Goal: Transaction & Acquisition: Download file/media

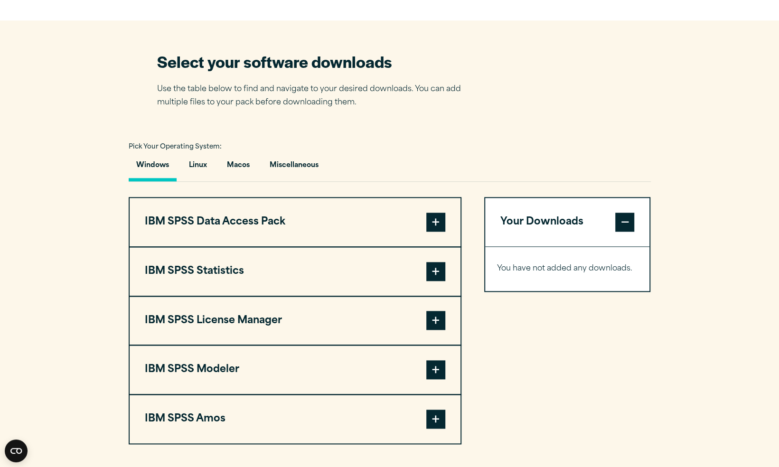
scroll to position [610, 0]
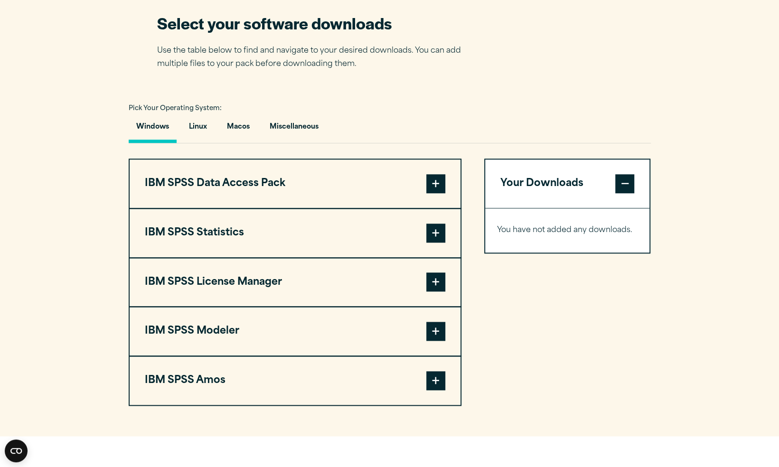
click at [439, 187] on span at bounding box center [435, 183] width 19 height 19
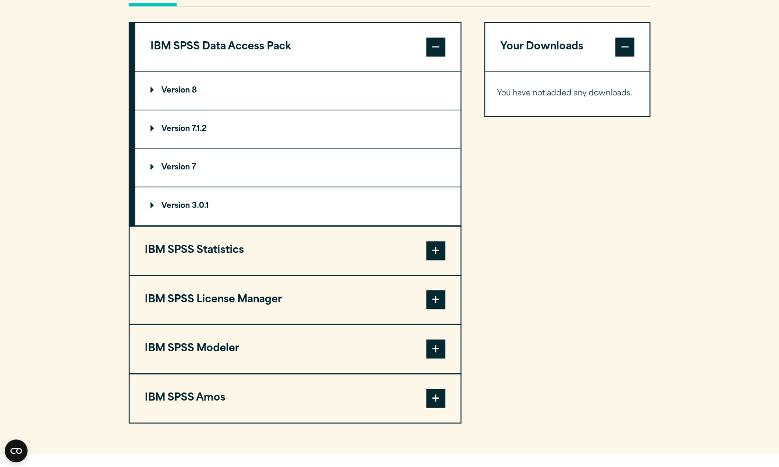
scroll to position [732, 0]
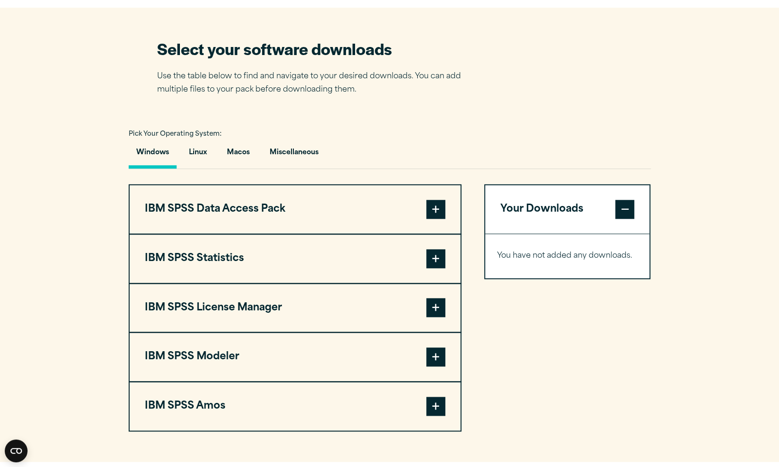
scroll to position [594, 0]
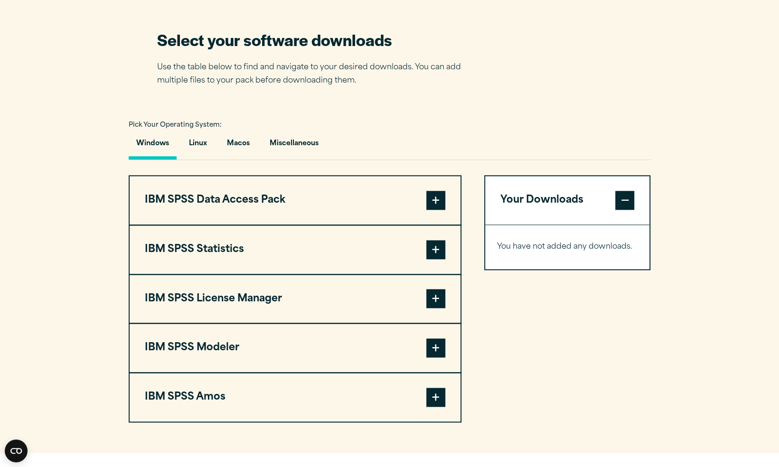
click at [440, 200] on span at bounding box center [435, 200] width 19 height 19
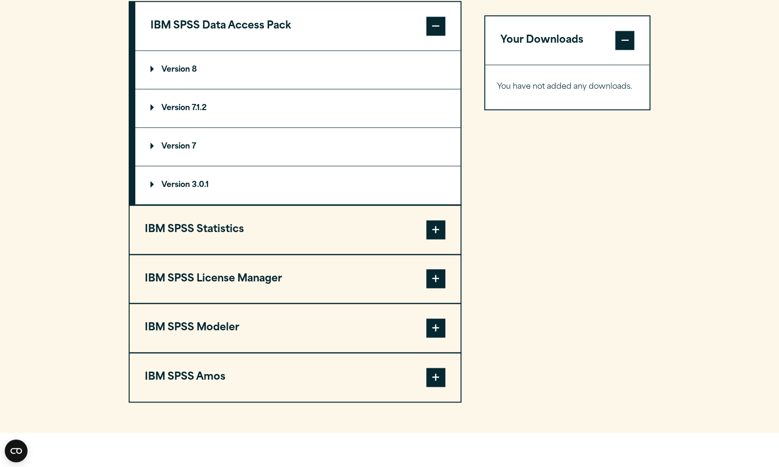
scroll to position [772, 0]
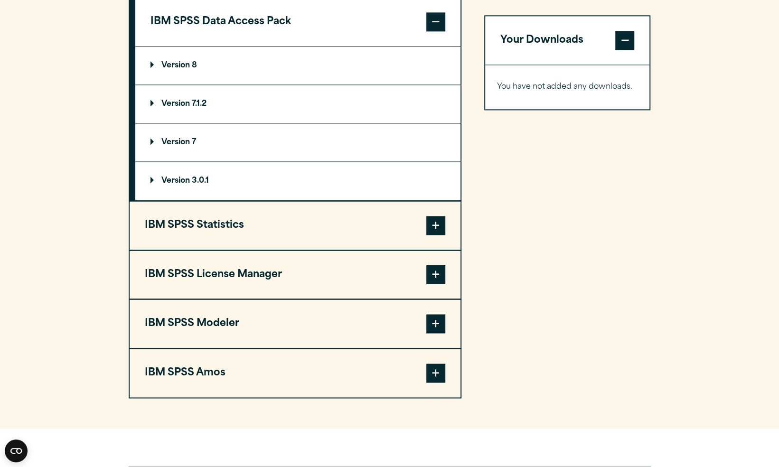
click at [438, 223] on span at bounding box center [435, 225] width 19 height 19
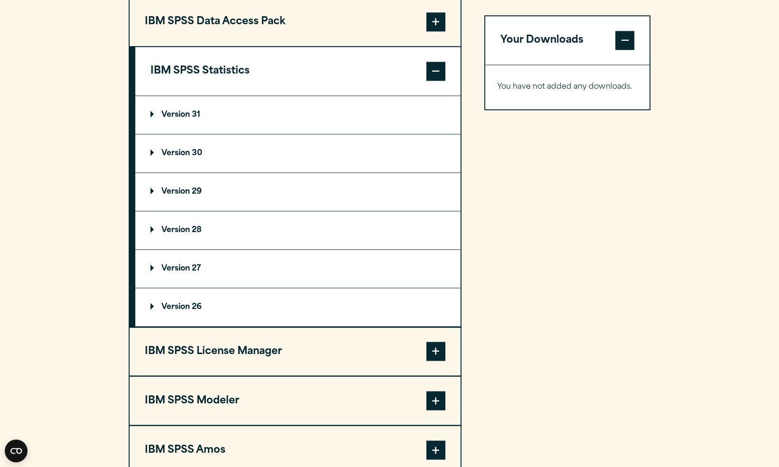
click at [178, 189] on p "Version 29" at bounding box center [175, 192] width 51 height 8
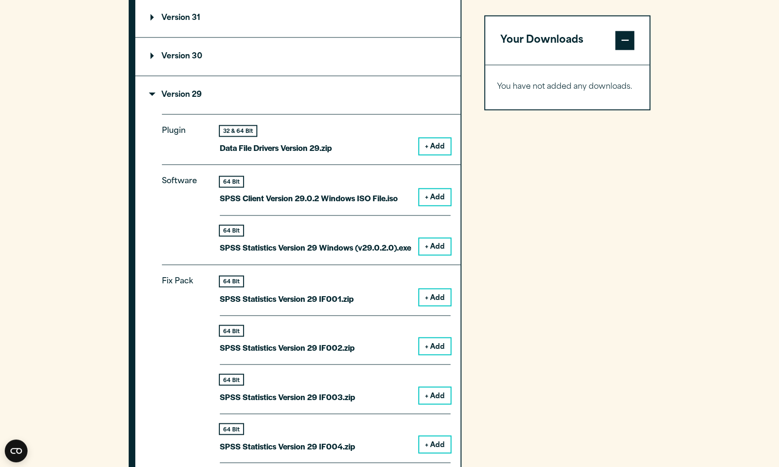
scroll to position [866, 0]
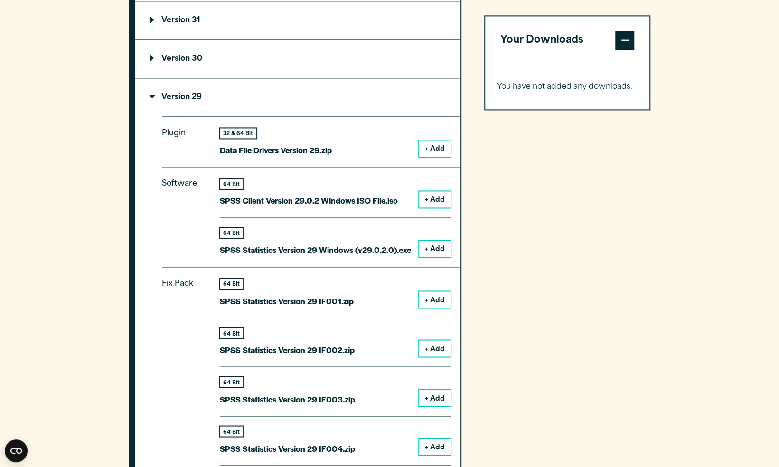
click at [435, 152] on button "+ Add" at bounding box center [434, 148] width 31 height 16
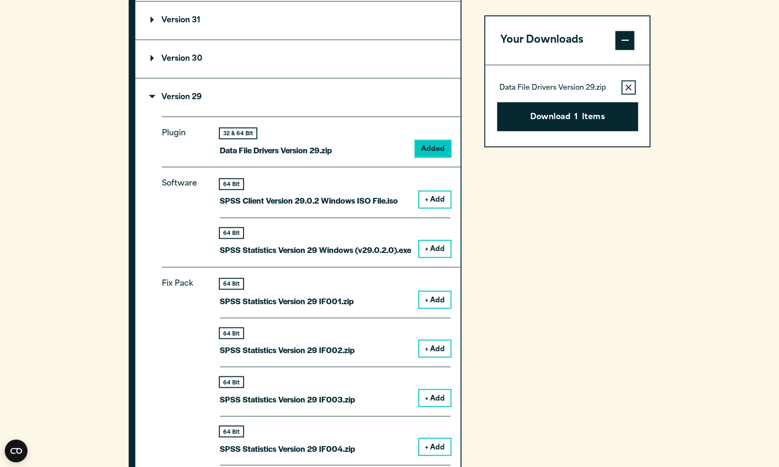
click at [440, 202] on button "+ Add" at bounding box center [434, 199] width 31 height 16
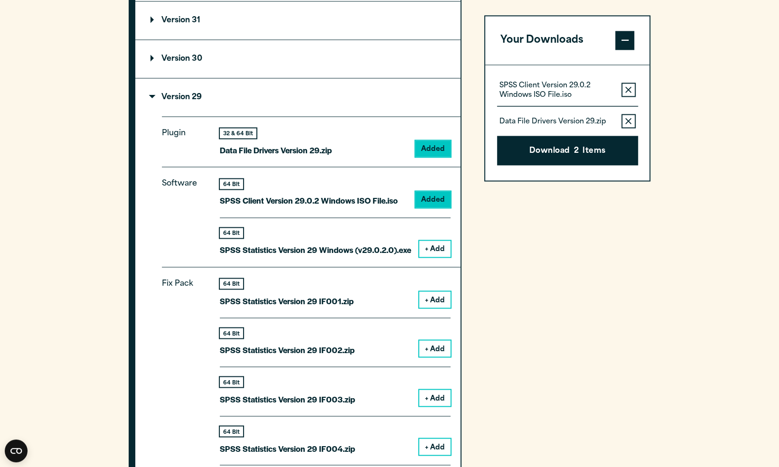
click at [441, 251] on button "+ Add" at bounding box center [434, 249] width 31 height 16
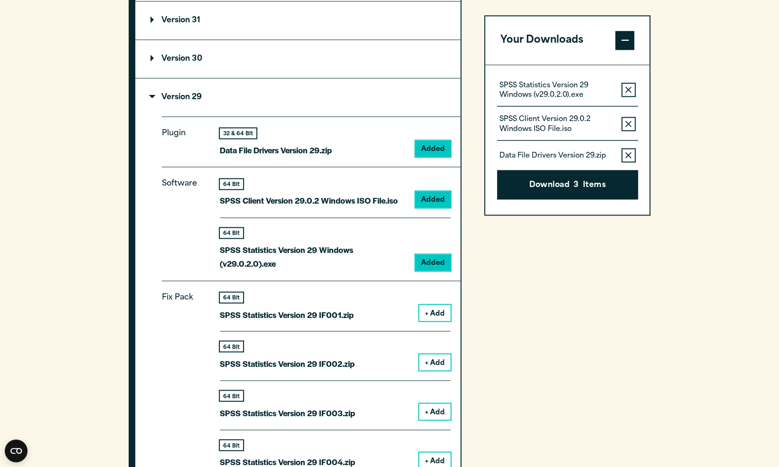
click at [439, 312] on button "+ Add" at bounding box center [434, 313] width 31 height 16
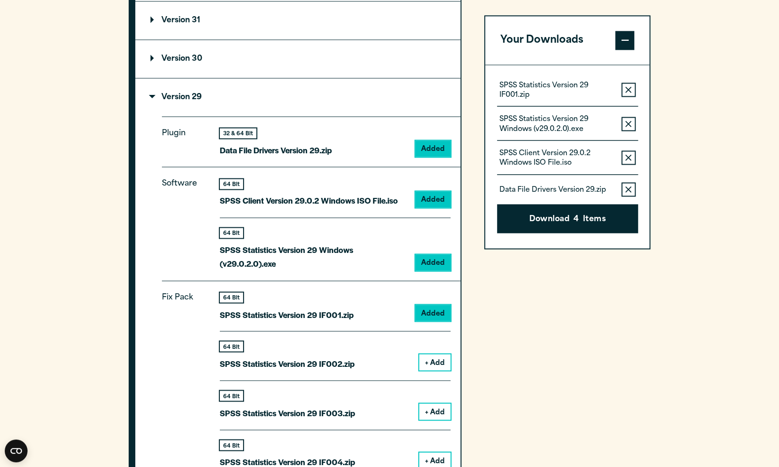
click at [441, 361] on button "+ Add" at bounding box center [434, 362] width 31 height 16
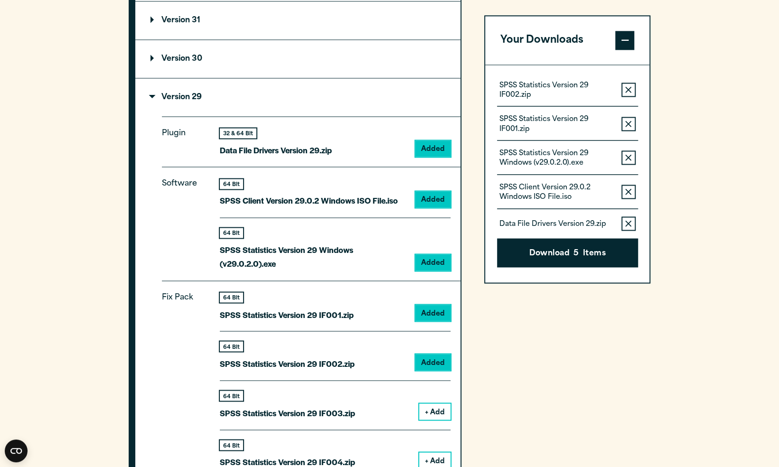
click at [444, 410] on button "+ Add" at bounding box center [434, 411] width 31 height 16
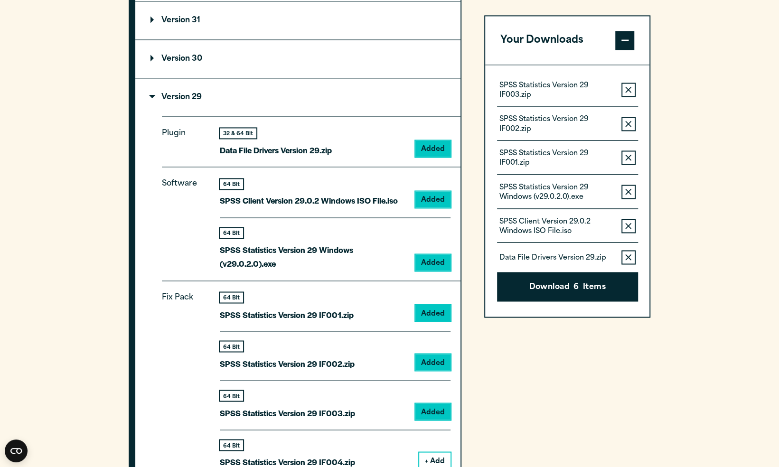
click at [440, 460] on button "+ Add" at bounding box center [434, 460] width 31 height 16
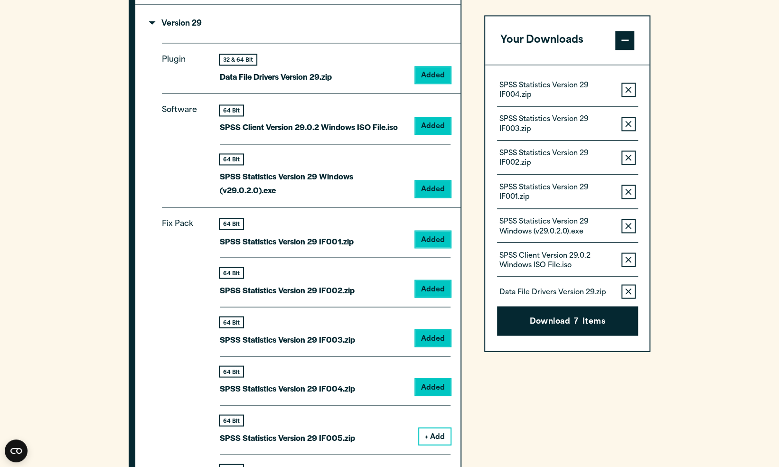
scroll to position [982, 0]
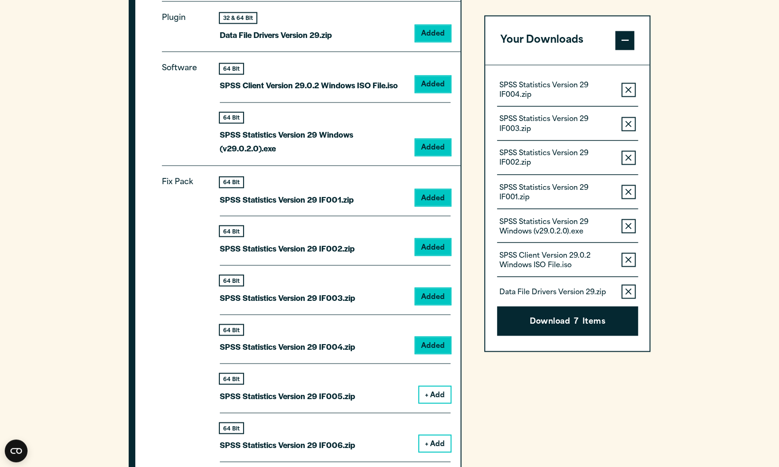
click at [433, 391] on button "+ Add" at bounding box center [434, 394] width 31 height 16
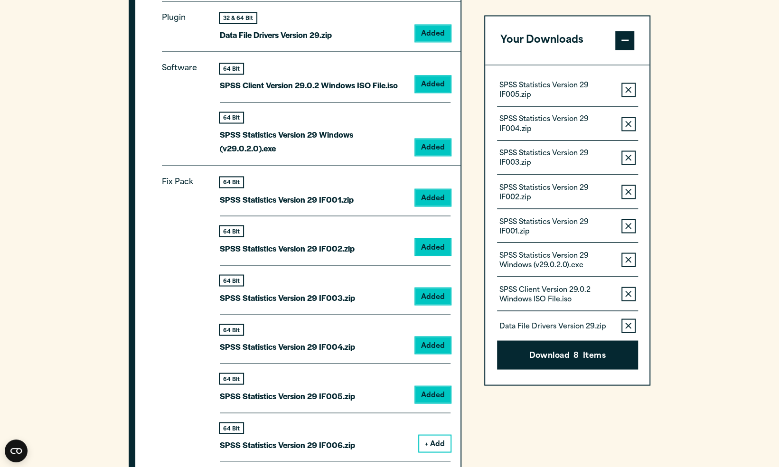
click at [437, 437] on button "+ Add" at bounding box center [434, 443] width 31 height 16
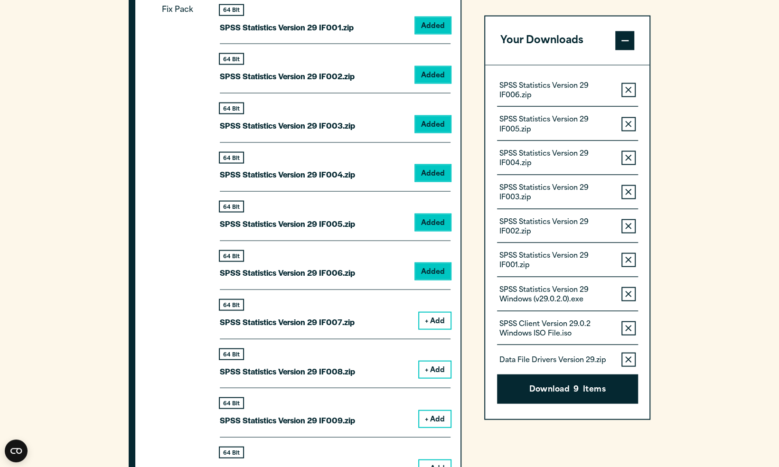
scroll to position [1163, 0]
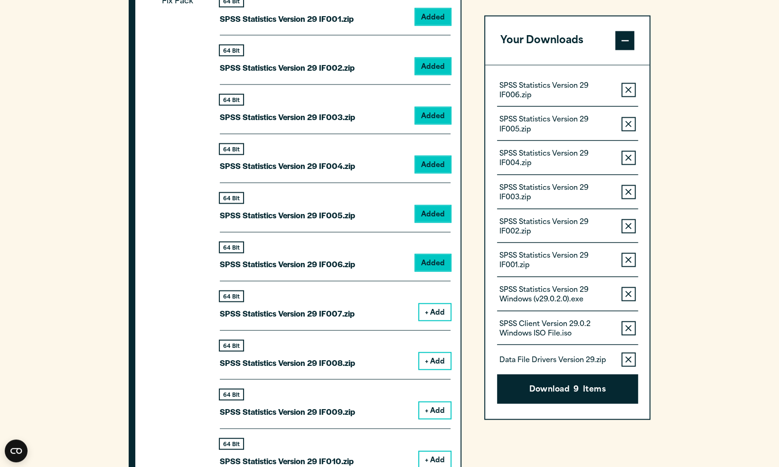
click at [437, 311] on button "+ Add" at bounding box center [434, 312] width 31 height 16
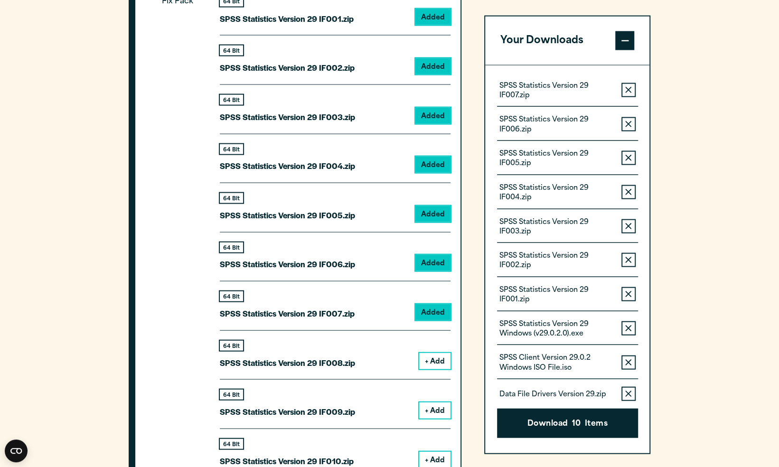
click at [434, 353] on button "+ Add" at bounding box center [434, 361] width 31 height 16
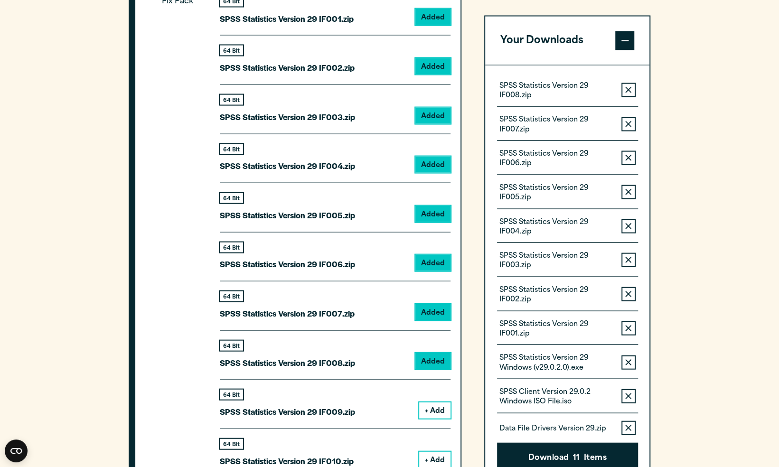
click at [444, 417] on div "64 Bit SPSS Statistics Version 29 IF009.zip + Add" at bounding box center [335, 403] width 231 height 49
click at [443, 416] on div "64 Bit SPSS Statistics Version 29 IF009.zip + Add" at bounding box center [335, 403] width 231 height 49
click at [438, 411] on button "+ Add" at bounding box center [434, 410] width 31 height 16
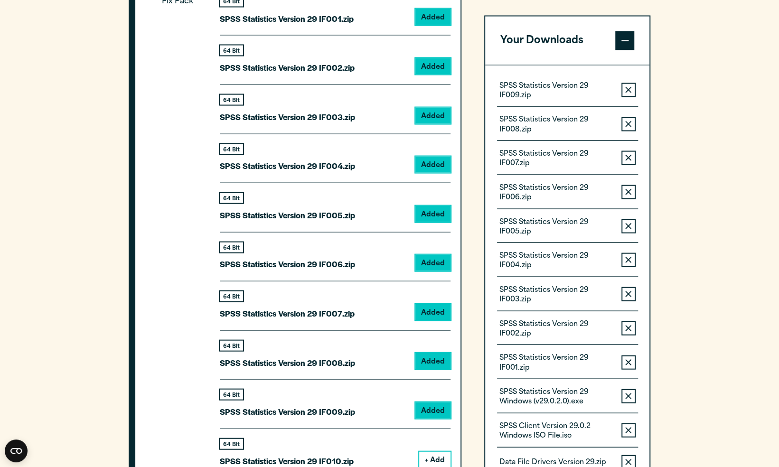
click at [443, 455] on button "+ Add" at bounding box center [434, 459] width 31 height 16
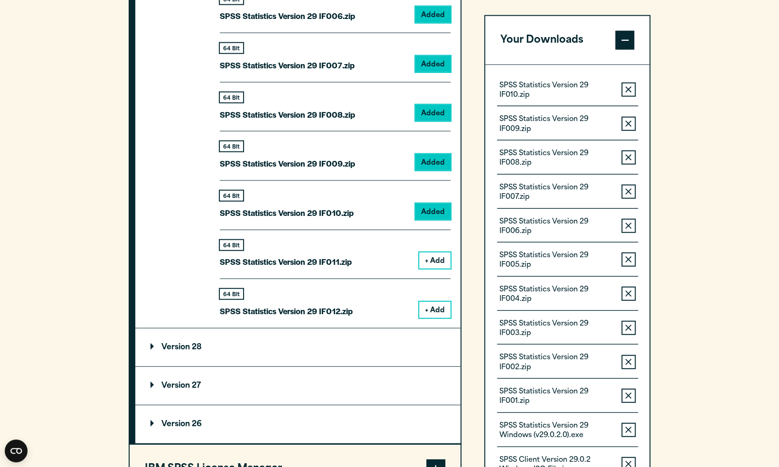
scroll to position [1412, 0]
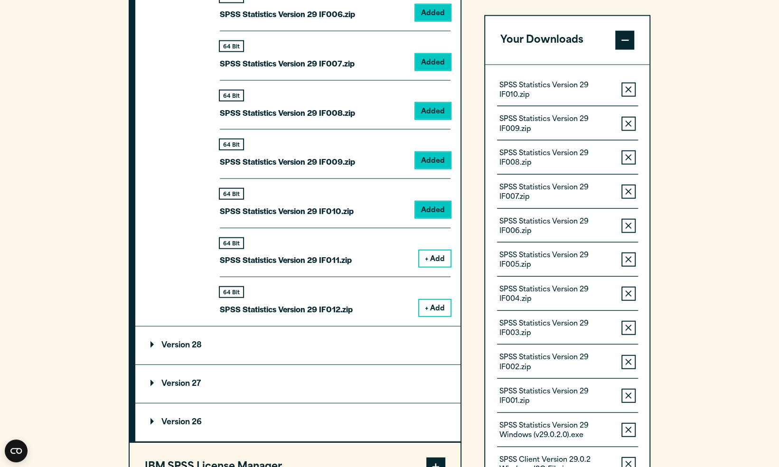
click at [436, 256] on button "+ Add" at bounding box center [434, 259] width 31 height 16
click at [439, 304] on button "+ Add" at bounding box center [434, 308] width 31 height 16
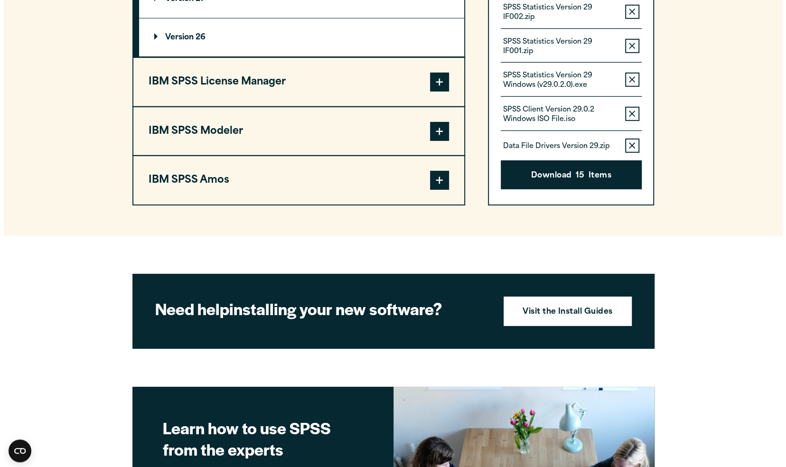
scroll to position [1793, 0]
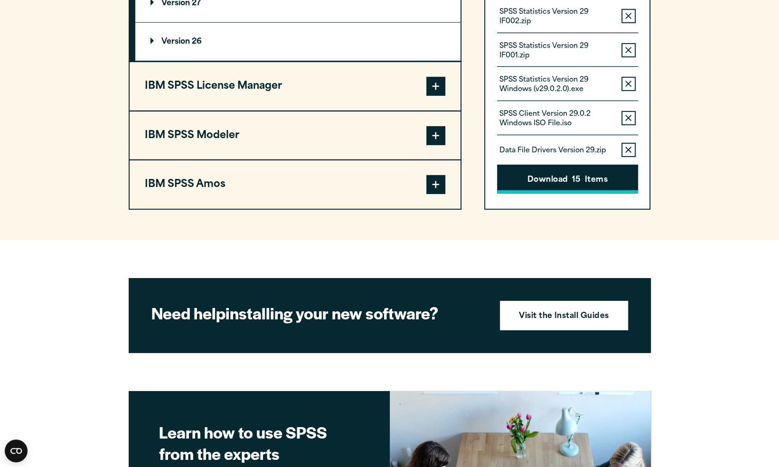
click at [594, 178] on button "Download 15 Items" at bounding box center [567, 179] width 141 height 29
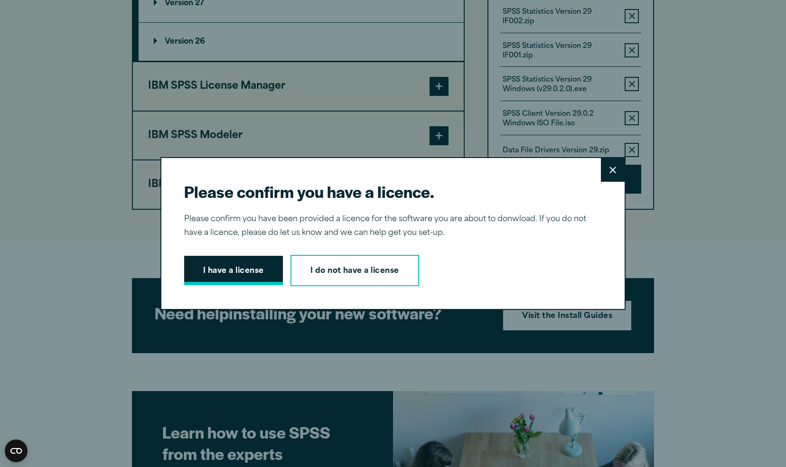
click at [251, 274] on button "I have a license" at bounding box center [233, 270] width 99 height 29
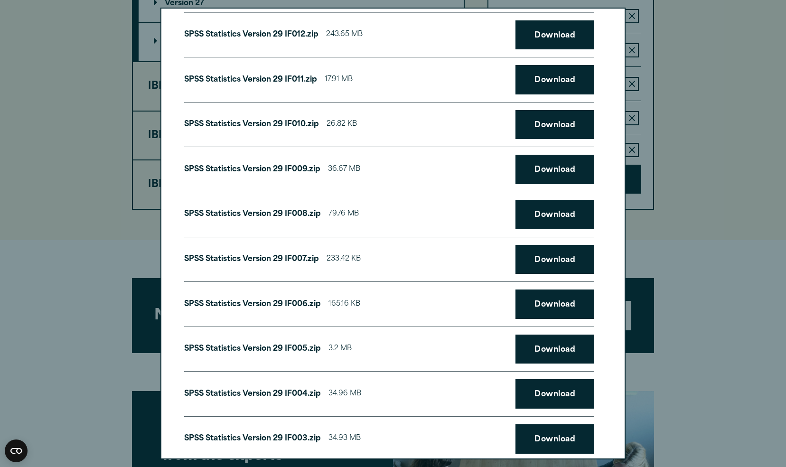
scroll to position [0, 0]
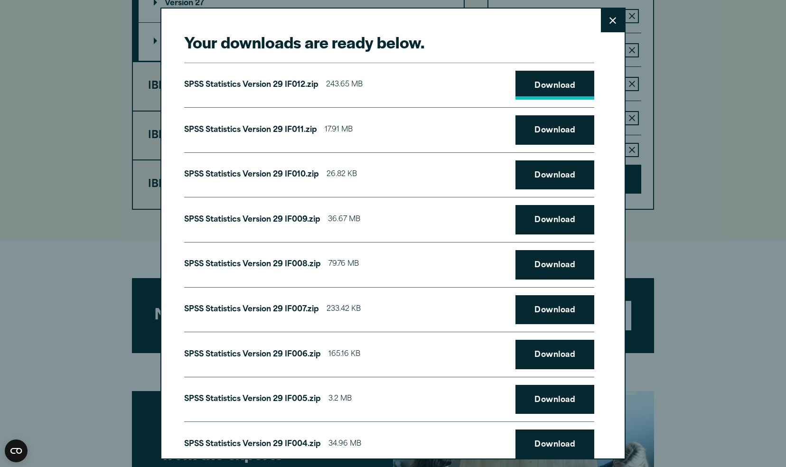
click at [533, 97] on link "Download" at bounding box center [554, 85] width 79 height 29
click at [541, 83] on link "Download" at bounding box center [554, 85] width 79 height 29
click at [363, 65] on div "SPSS Statistics Version 29 IF012.zip 243.65 MB Download" at bounding box center [389, 86] width 410 height 46
click at [549, 125] on link "Download" at bounding box center [554, 129] width 79 height 29
click at [526, 170] on link "Download" at bounding box center [554, 174] width 79 height 29
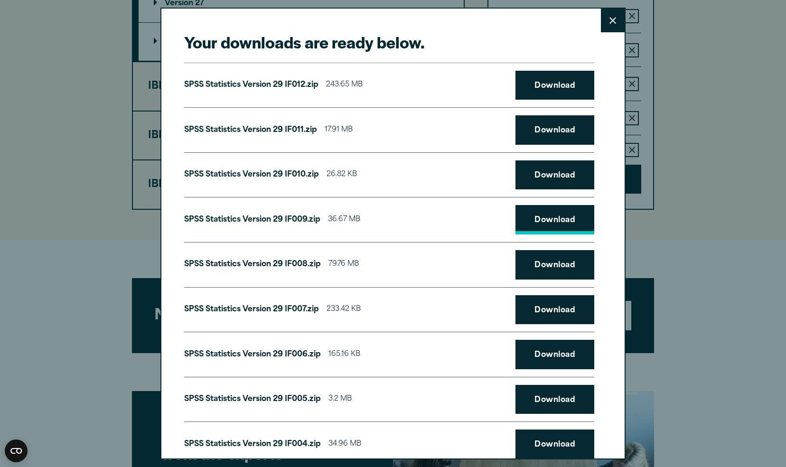
click at [528, 214] on link "Download" at bounding box center [554, 219] width 79 height 29
click at [531, 263] on link "Download" at bounding box center [554, 264] width 79 height 29
click at [530, 303] on link "Download" at bounding box center [554, 309] width 79 height 29
click at [527, 348] on link "Download" at bounding box center [554, 354] width 79 height 29
click at [533, 392] on link "Download" at bounding box center [554, 399] width 79 height 29
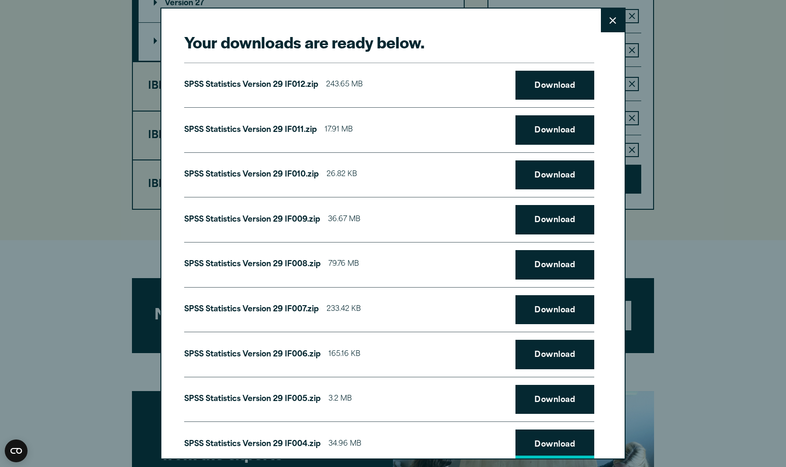
click at [538, 440] on link "Download" at bounding box center [554, 443] width 79 height 29
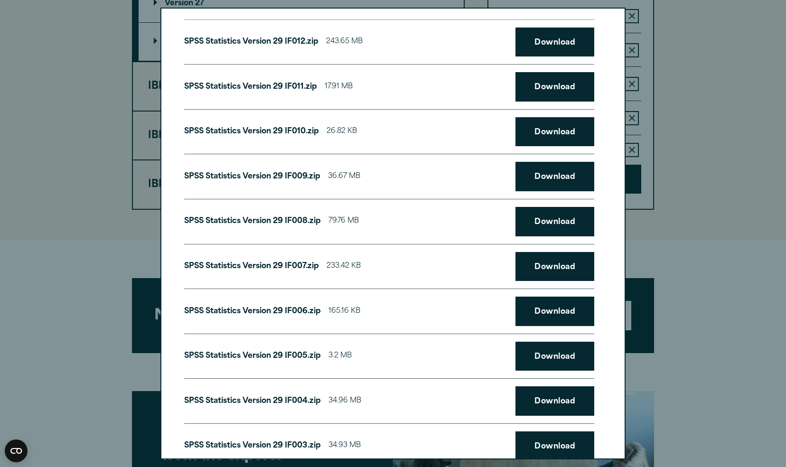
scroll to position [57, 0]
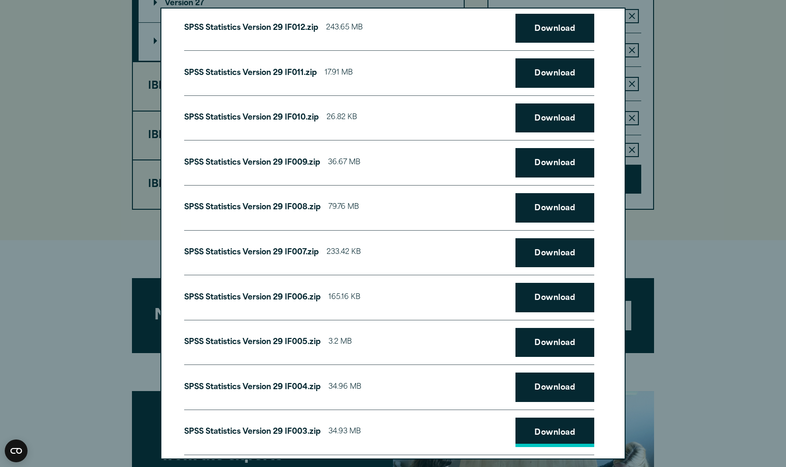
click at [560, 433] on link "Download" at bounding box center [554, 432] width 79 height 29
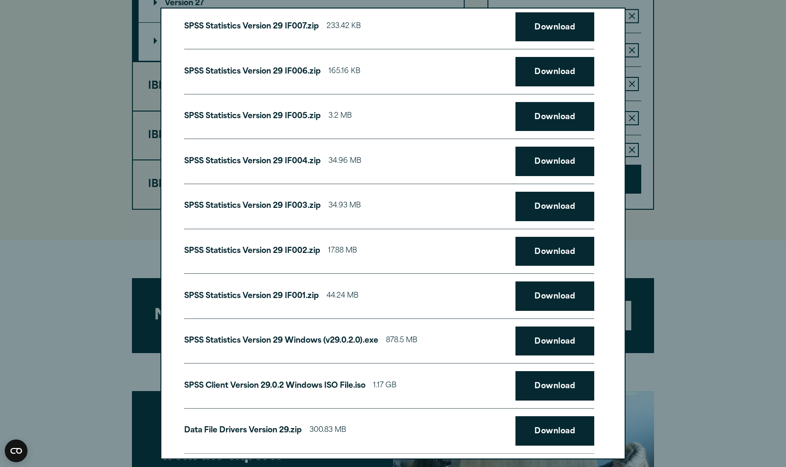
scroll to position [296, 0]
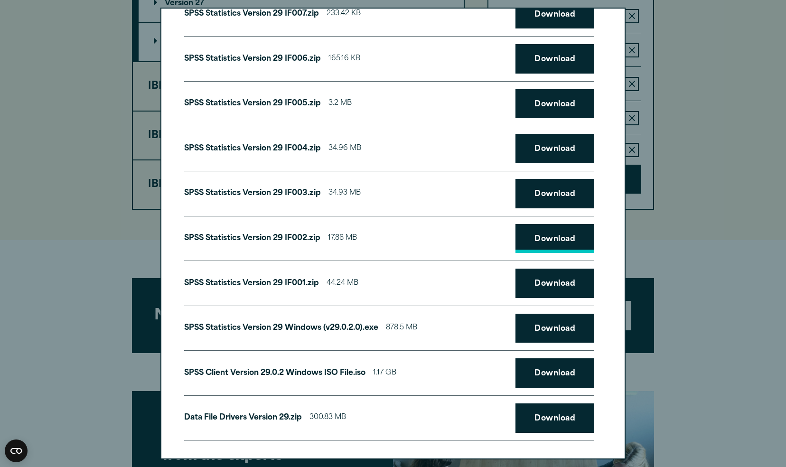
click at [546, 233] on link "Download" at bounding box center [554, 238] width 79 height 29
click at [521, 276] on link "Download" at bounding box center [554, 283] width 79 height 29
drag, startPoint x: 525, startPoint y: 319, endPoint x: 519, endPoint y: 326, distance: 9.4
click at [519, 326] on link "Download" at bounding box center [554, 328] width 79 height 29
click at [515, 363] on link "Download" at bounding box center [554, 372] width 79 height 29
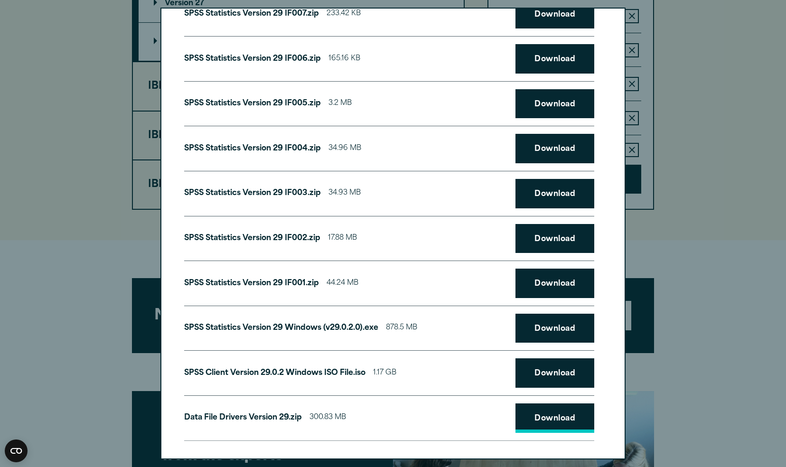
click at [533, 407] on link "Download" at bounding box center [554, 417] width 79 height 29
